Goal: Transaction & Acquisition: Book appointment/travel/reservation

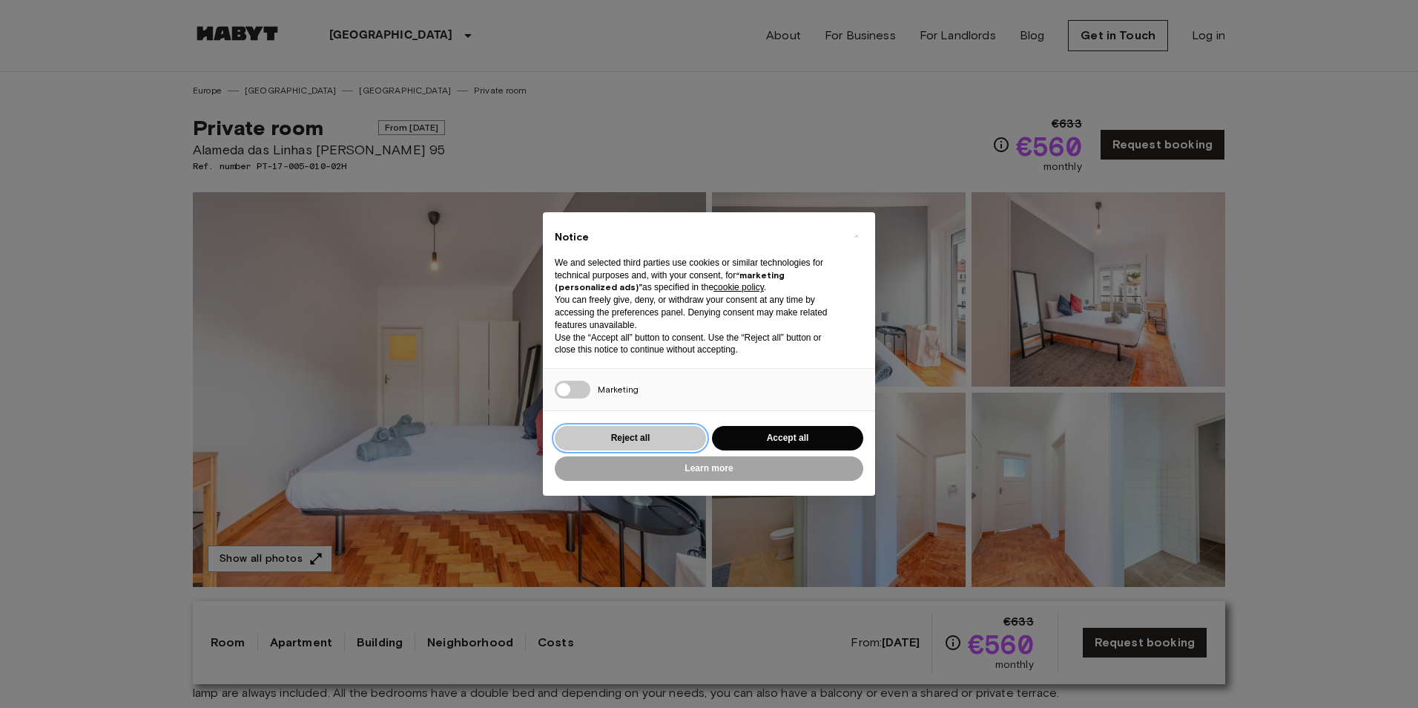
click at [668, 434] on button "Reject all" at bounding box center [630, 438] width 151 height 24
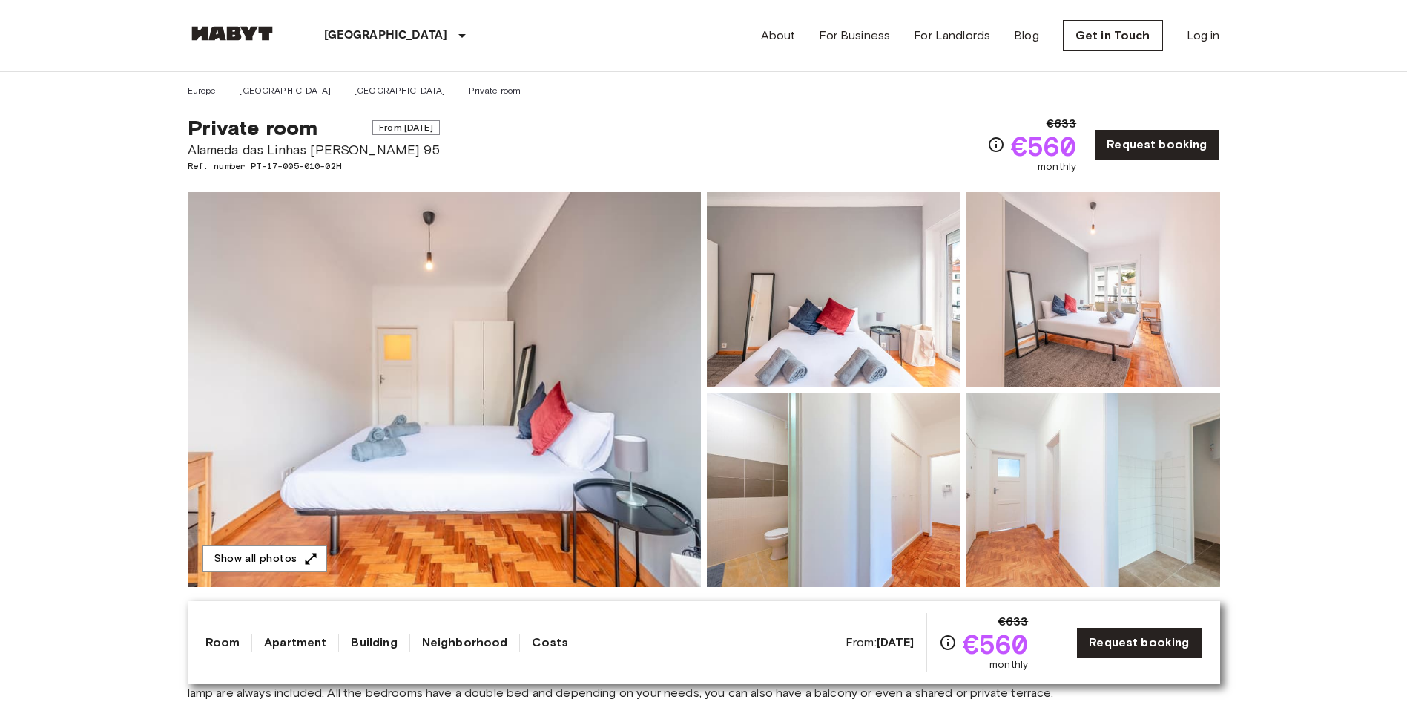
click at [245, 22] on div "[GEOGRAPHIC_DATA] [GEOGRAPHIC_DATA] [GEOGRAPHIC_DATA] [GEOGRAPHIC_DATA] [GEOGRA…" at bounding box center [354, 35] width 332 height 71
click at [240, 35] on img at bounding box center [232, 33] width 89 height 15
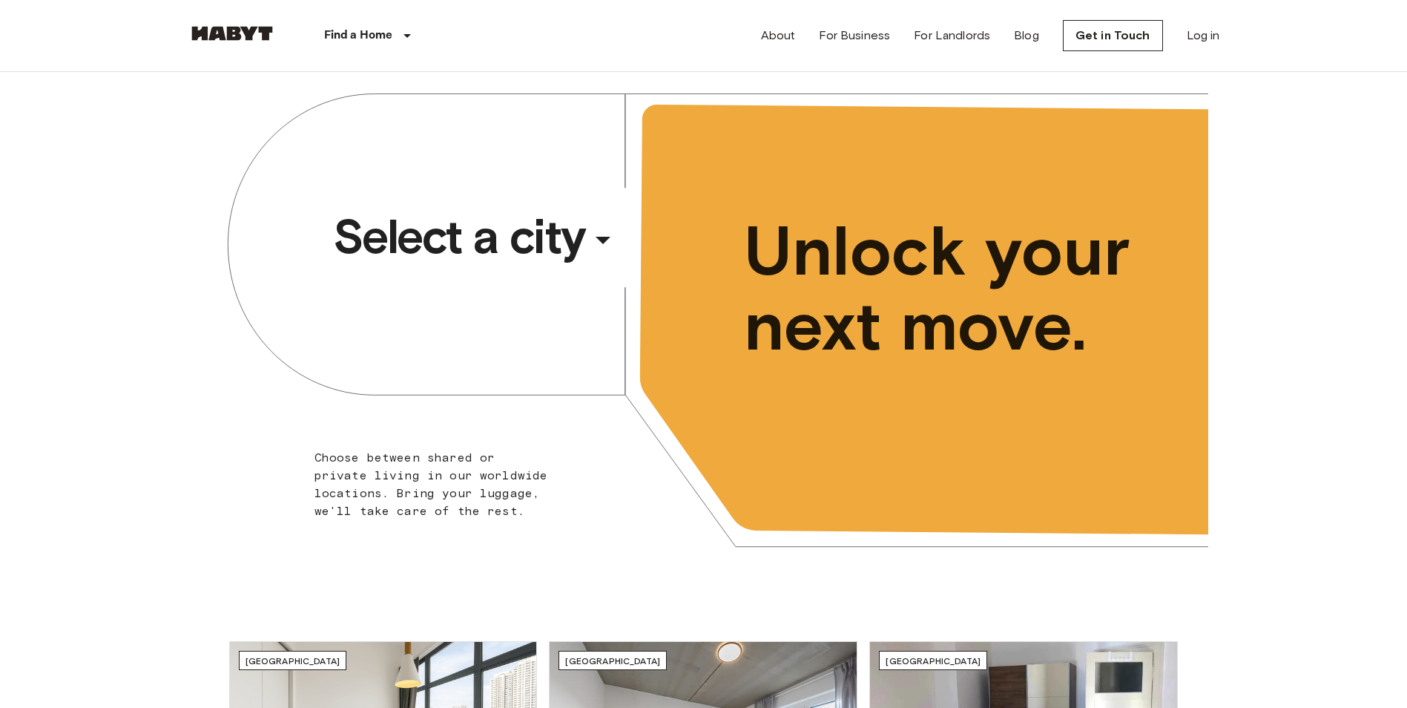
click at [447, 240] on span "Select a city" at bounding box center [459, 236] width 252 height 59
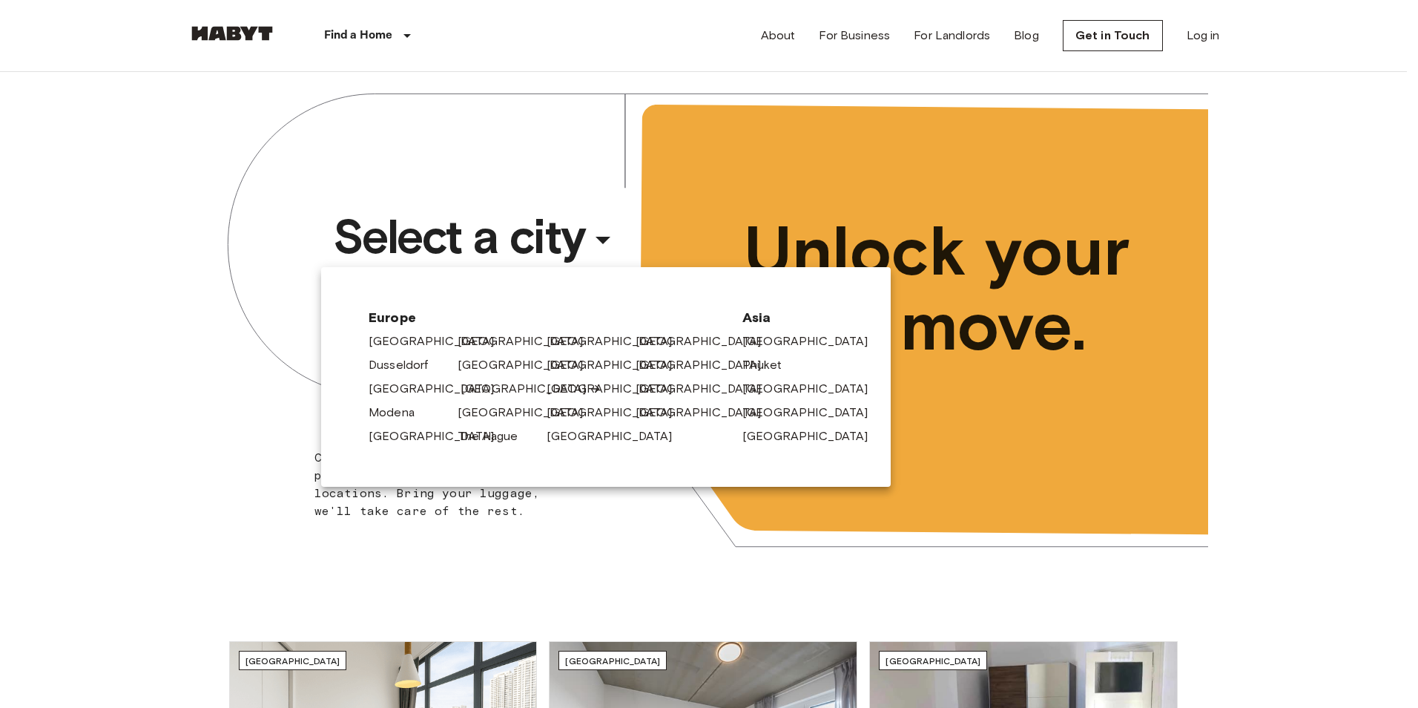
click at [462, 386] on link "[GEOGRAPHIC_DATA]" at bounding box center [531, 389] width 141 height 18
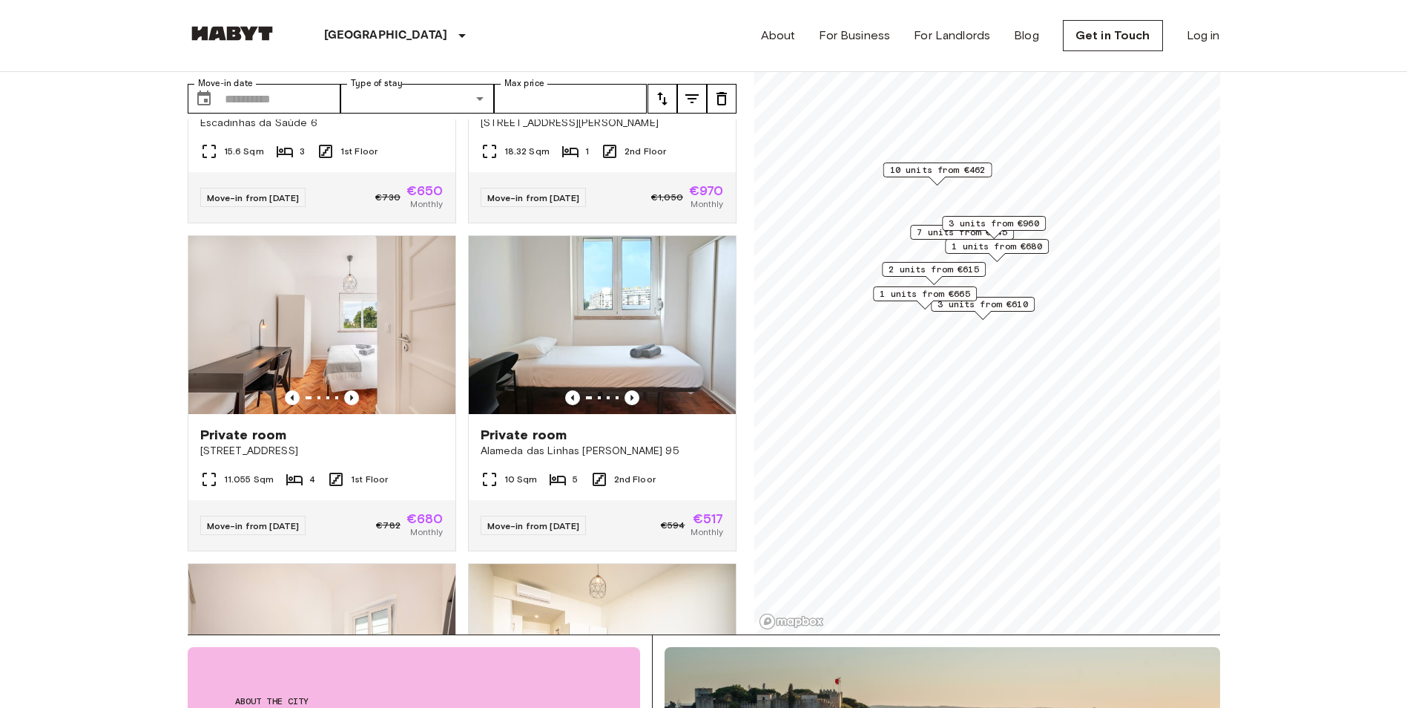
scroll to position [1541, 0]
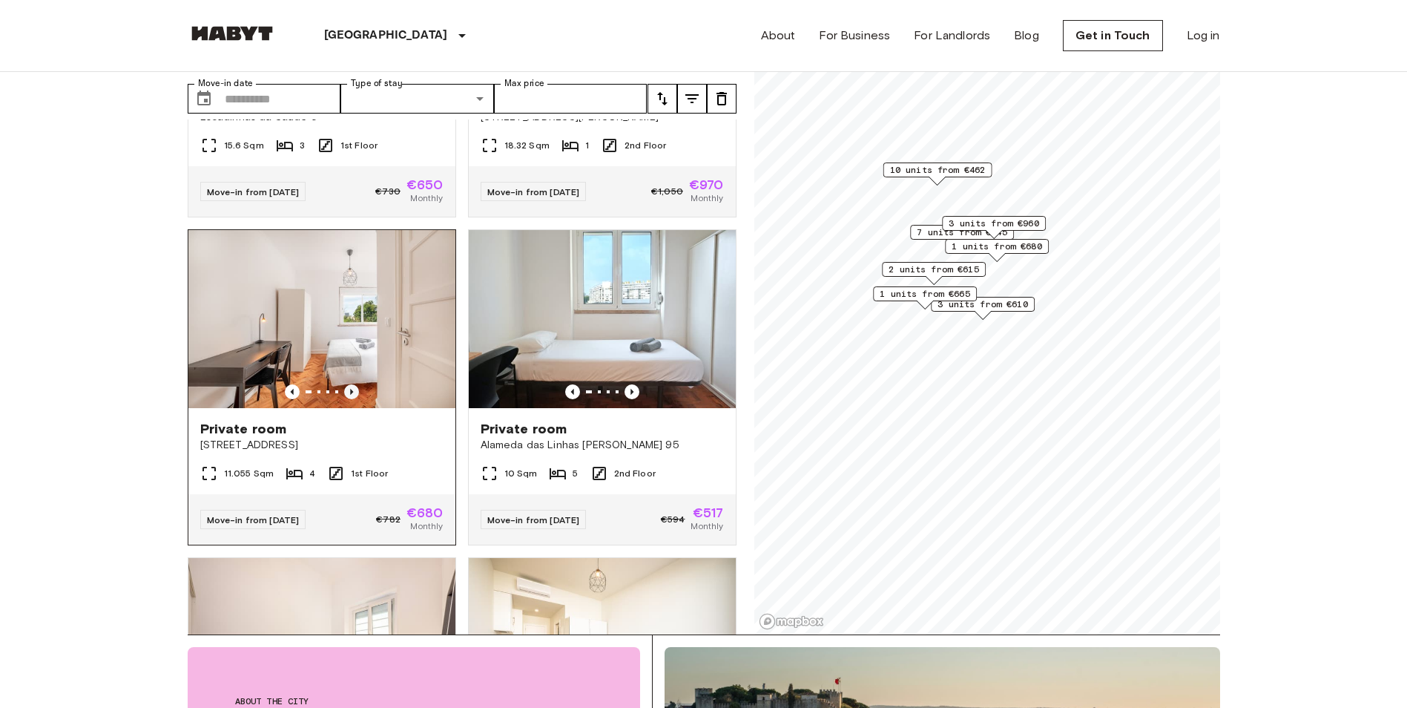
click at [352, 397] on icon "Previous image" at bounding box center [351, 391] width 15 height 15
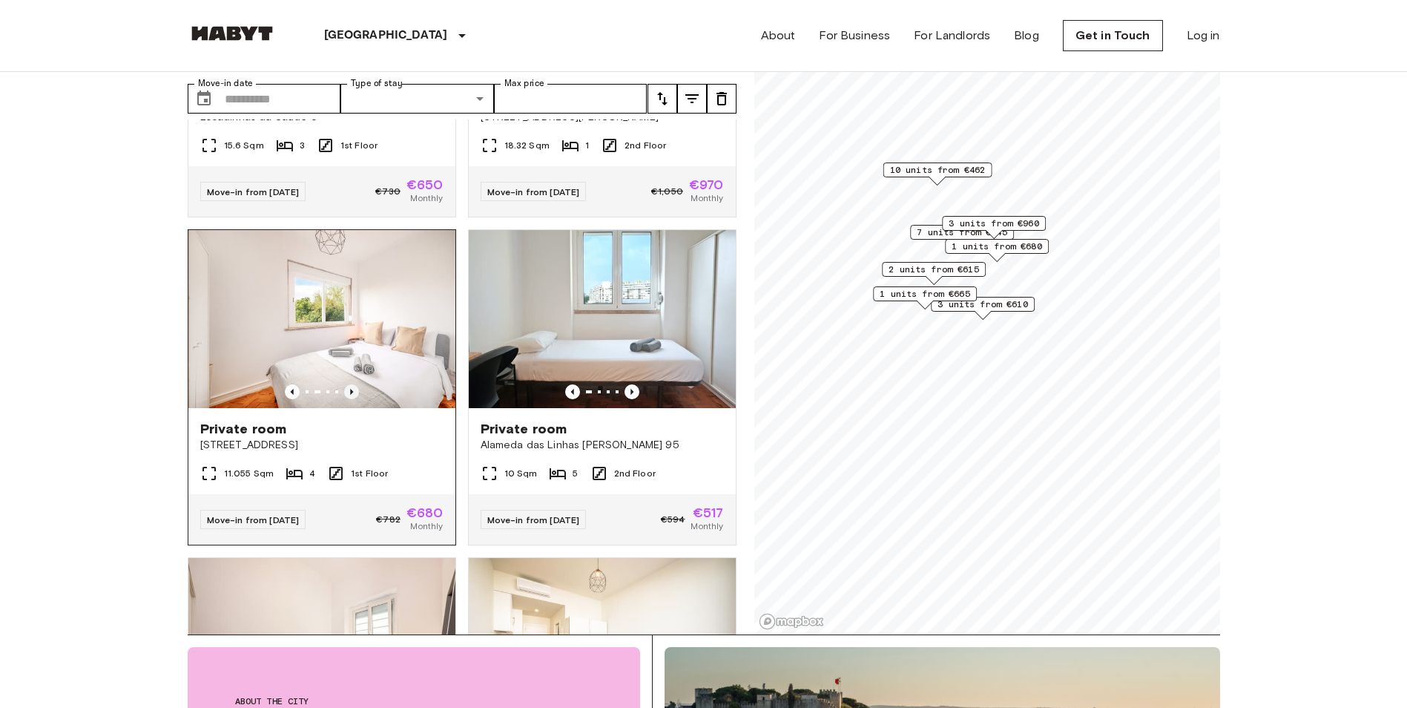
click at [352, 397] on icon "Previous image" at bounding box center [351, 391] width 15 height 15
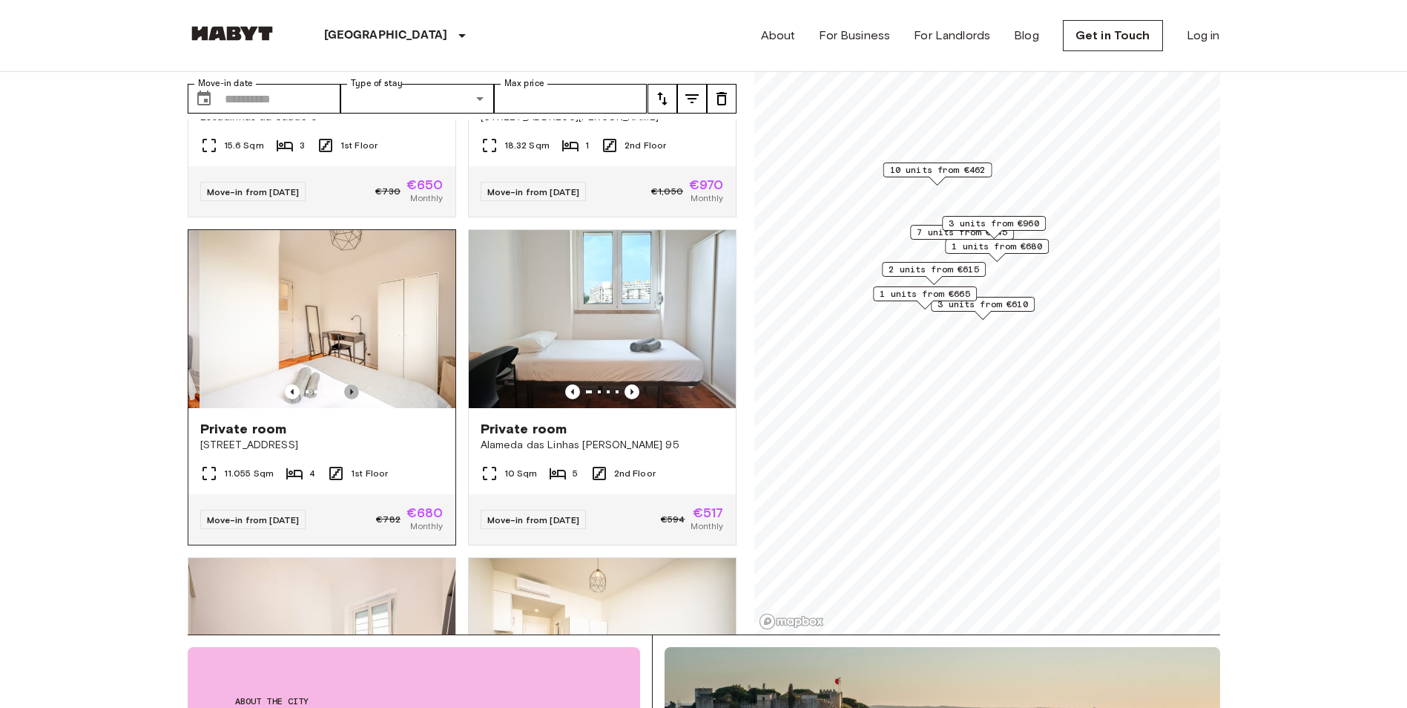
click at [352, 397] on icon "Previous image" at bounding box center [351, 391] width 15 height 15
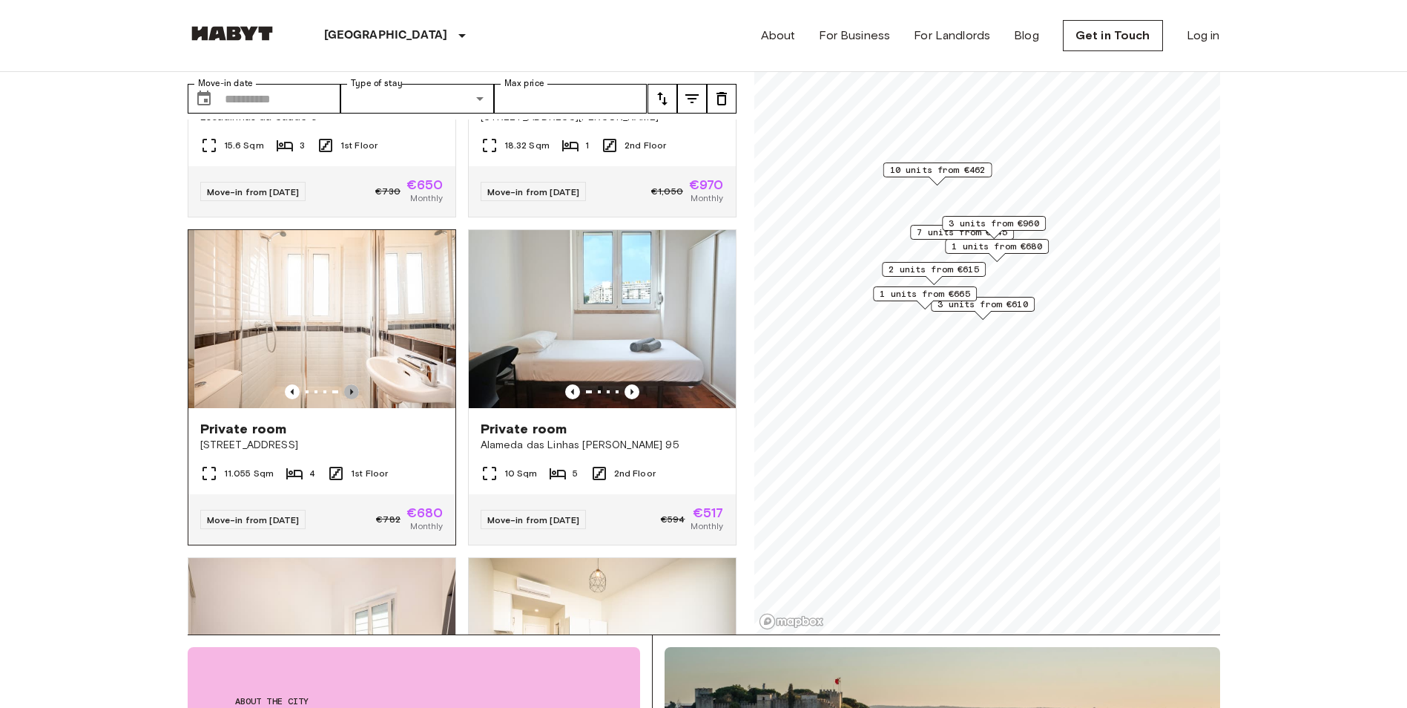
click at [352, 397] on icon "Previous image" at bounding box center [351, 391] width 15 height 15
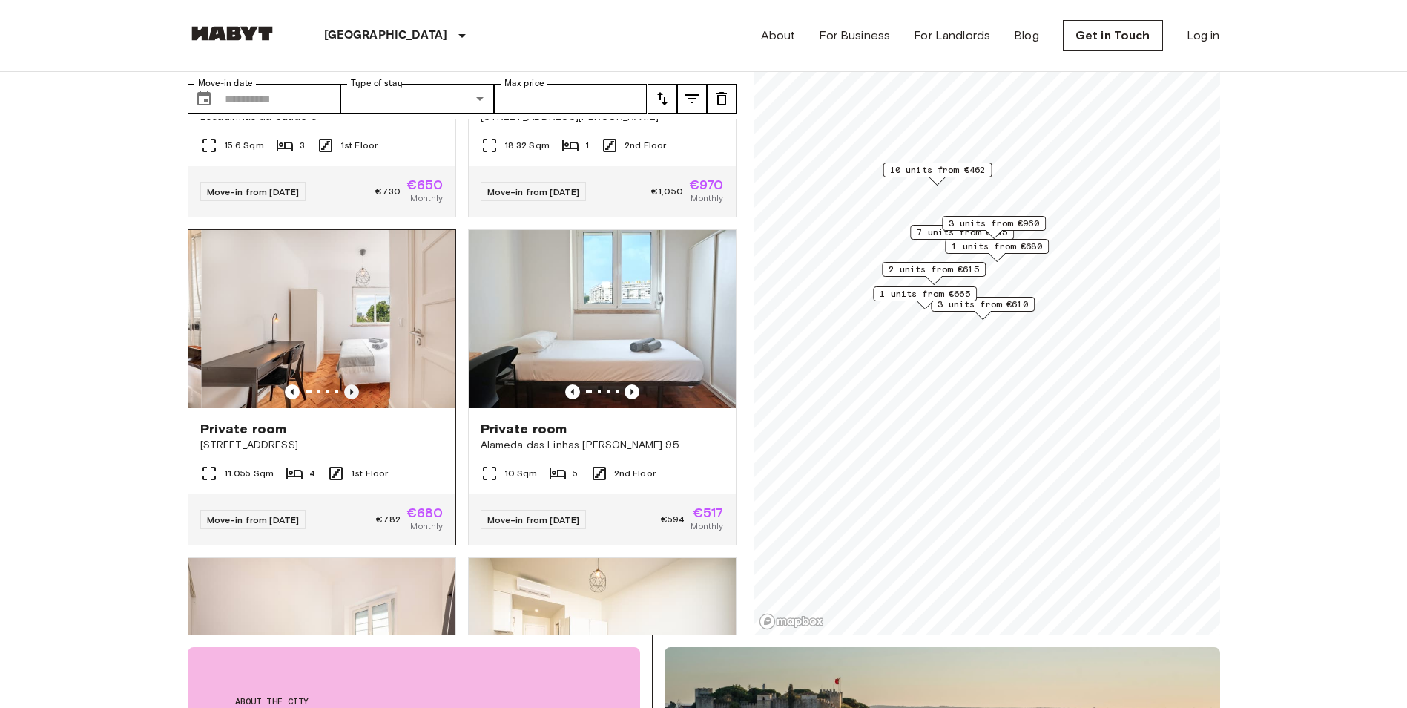
click at [352, 397] on icon "Previous image" at bounding box center [351, 391] width 15 height 15
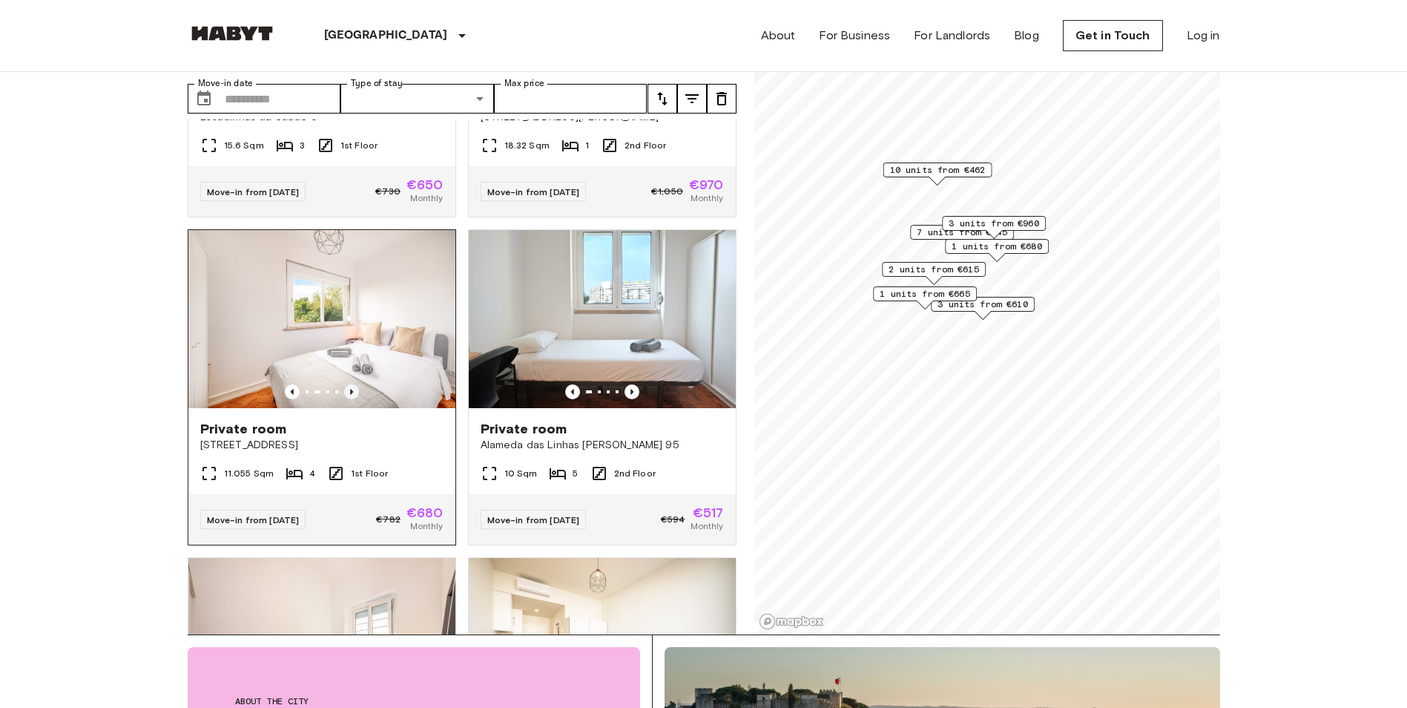
click at [352, 397] on icon "Previous image" at bounding box center [351, 391] width 15 height 15
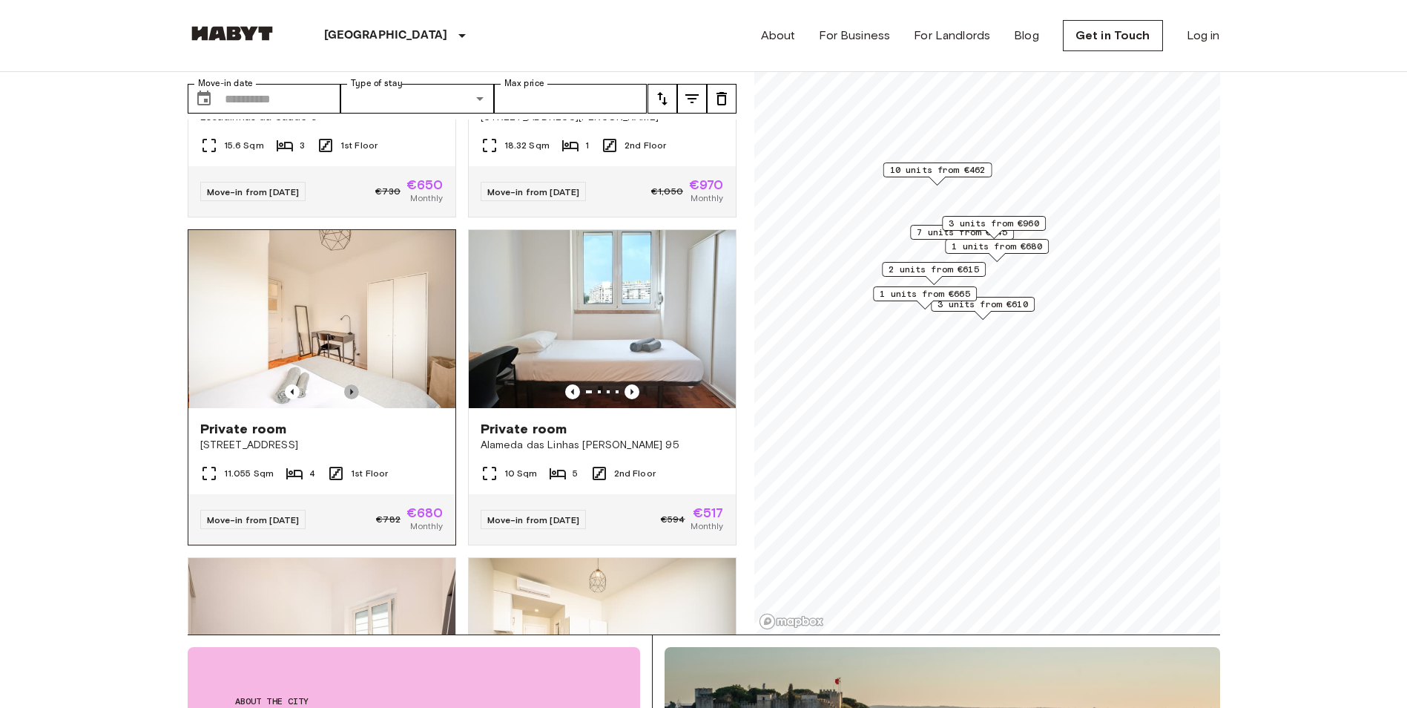
click at [352, 397] on icon "Previous image" at bounding box center [351, 391] width 15 height 15
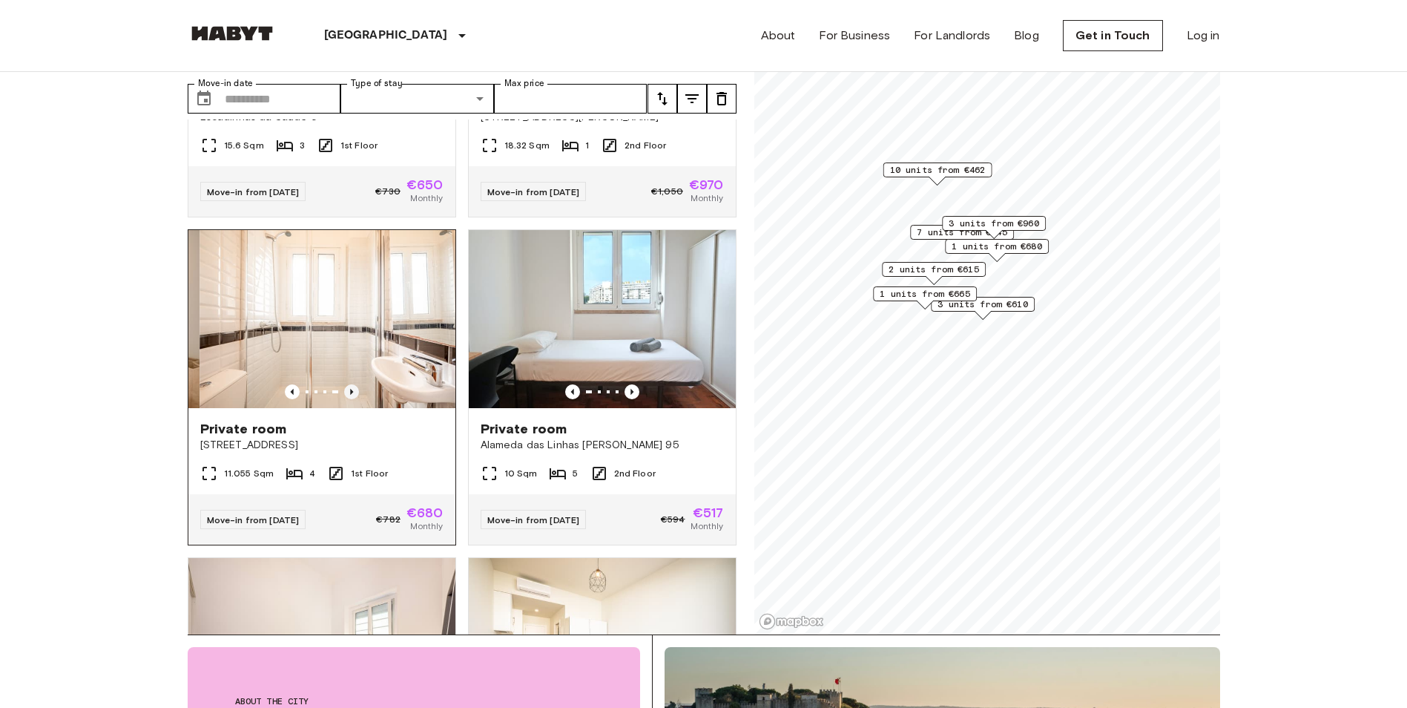
click at [352, 397] on icon "Previous image" at bounding box center [351, 391] width 15 height 15
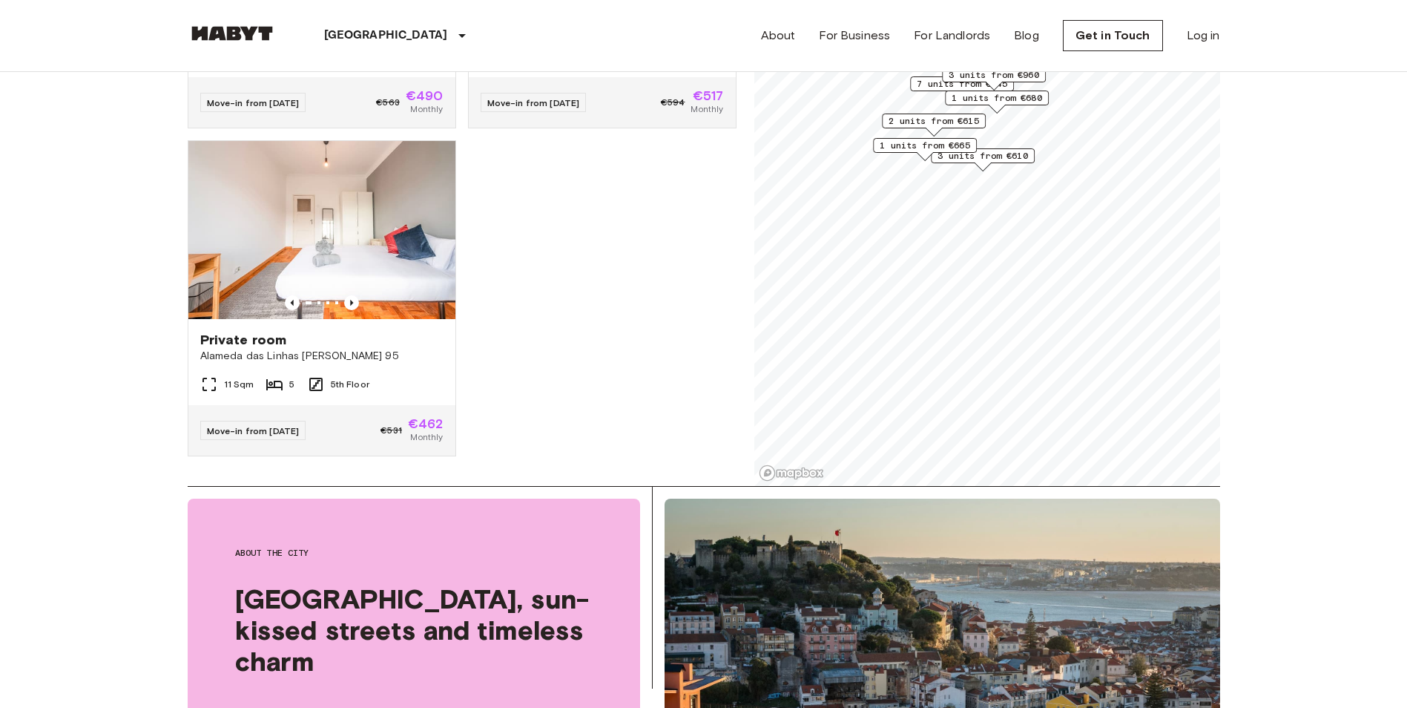
scroll to position [4195, 0]
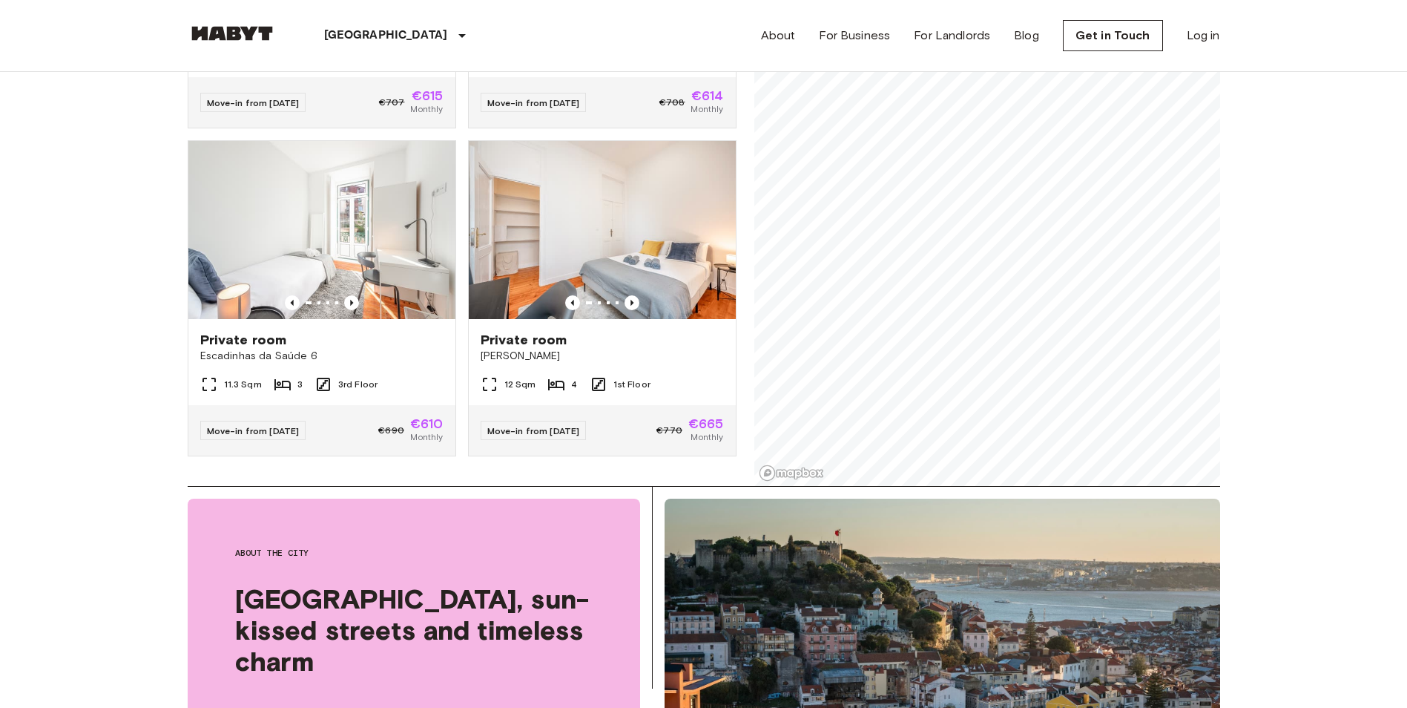
scroll to position [1848, 0]
